Goal: Use online tool/utility: Utilize a website feature to perform a specific function

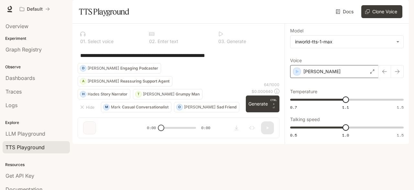
click at [314, 75] on p "[PERSON_NAME]" at bounding box center [322, 71] width 37 height 6
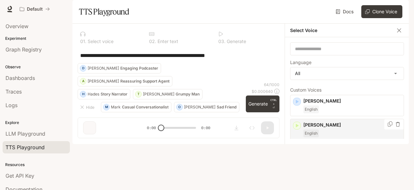
click at [325, 128] on p "Martin Brisby" at bounding box center [353, 125] width 98 height 6
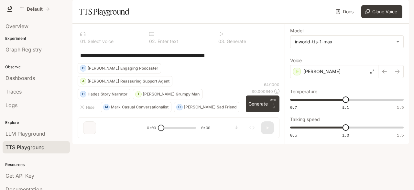
drag, startPoint x: 251, startPoint y: 72, endPoint x: 74, endPoint y: 68, distance: 176.8
click at [80, 59] on textarea "**********" at bounding box center [178, 55] width 197 height 7
paste textarea
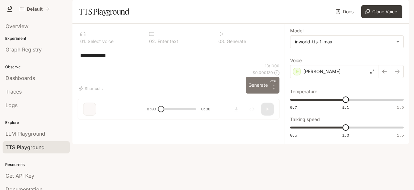
type textarea "**********"
click at [257, 94] on button "Generate CTRL + ⏎" at bounding box center [263, 85] width 34 height 17
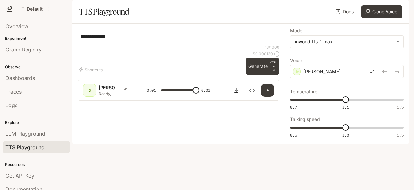
type input "*"
click at [239, 97] on button "Download audio" at bounding box center [236, 90] width 13 height 13
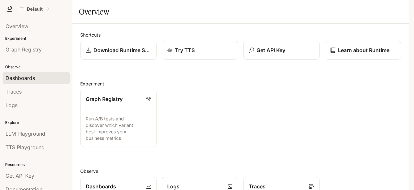
click at [34, 73] on link "Dashboards" at bounding box center [36, 78] width 67 height 12
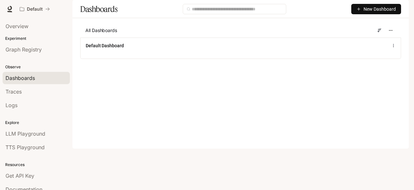
click at [400, 10] on img "button" at bounding box center [400, 9] width 9 height 9
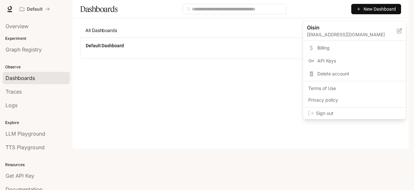
click at [330, 45] on span "Billing" at bounding box center [360, 48] width 84 height 6
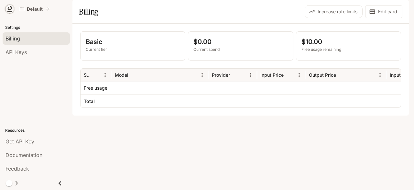
click at [11, 6] on icon at bounding box center [10, 8] width 4 height 5
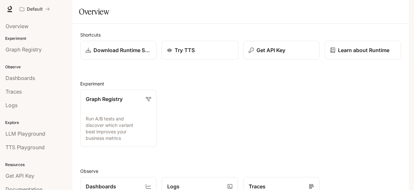
click at [193, 54] on p "Try TTS" at bounding box center [185, 50] width 20 height 8
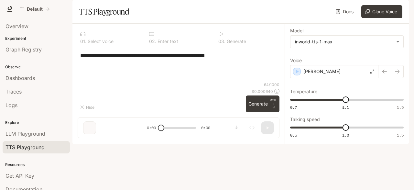
type textarea "**********"
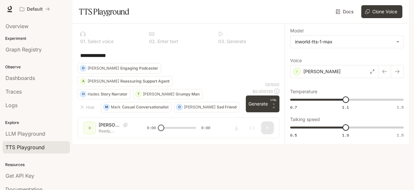
drag, startPoint x: 183, startPoint y: 74, endPoint x: 66, endPoint y: 62, distance: 117.6
click at [80, 59] on textarea "**********" at bounding box center [178, 55] width 197 height 7
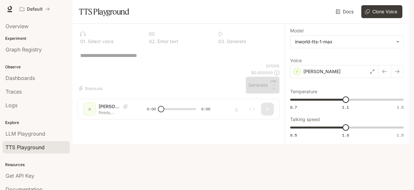
click at [227, 125] on div "0 1 . Select voice 0 2 . Enter text 0 3 . Generate * ​ Shortcuts 0 / 1000 $ 0.0…" at bounding box center [179, 74] width 212 height 101
drag, startPoint x: 160, startPoint y: 168, endPoint x: 178, endPoint y: 169, distance: 17.9
click at [178, 125] on div "0 1 . Select voice 0 2 . Enter text 0 3 . Generate * ​ Shortcuts 0 / 1000 $ 0.0…" at bounding box center [179, 74] width 212 height 101
click at [191, 63] on div "* ​" at bounding box center [179, 56] width 202 height 16
click at [179, 59] on textarea at bounding box center [178, 55] width 197 height 7
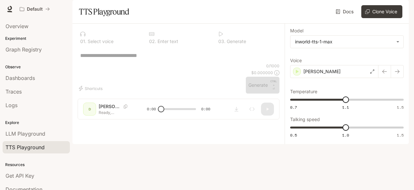
type textarea "*"
click at [284, 125] on div "0 1 . Select voice 0 2 . Enter text 0 3 . Generate * ​ Shortcuts 0 / 1000 $ 0.0…" at bounding box center [179, 74] width 212 height 101
click at [278, 113] on div at bounding box center [179, 93] width 212 height 39
click at [125, 125] on div "0 1 . Select voice 0 2 . Enter text 0 3 . Generate * ​ Shortcuts 0 / 1000 $ 0.0…" at bounding box center [179, 74] width 212 height 101
click at [101, 94] on button "Shortcuts" at bounding box center [92, 88] width 28 height 10
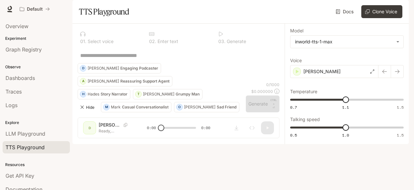
click at [88, 112] on button "Hide" at bounding box center [88, 107] width 21 height 10
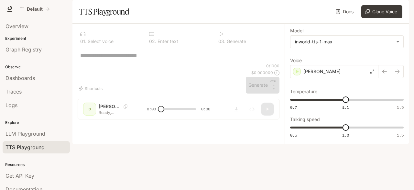
click at [110, 125] on div "0 1 . Select voice 0 2 . Enter text 0 3 . Generate * ​ Shortcuts 0 / 1000 $ 0.0…" at bounding box center [179, 74] width 212 height 101
click at [179, 125] on div "0 1 . Select voice 0 2 . Enter text 0 3 . Generate * ​ Shortcuts 0 / 1000 $ 0.0…" at bounding box center [179, 74] width 212 height 101
